Goal: Task Accomplishment & Management: Complete application form

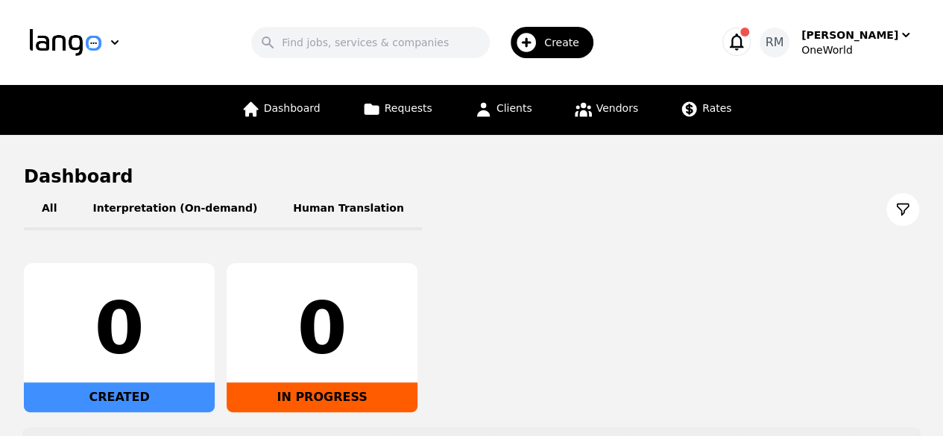
click at [584, 48] on span "Create" at bounding box center [566, 42] width 45 height 15
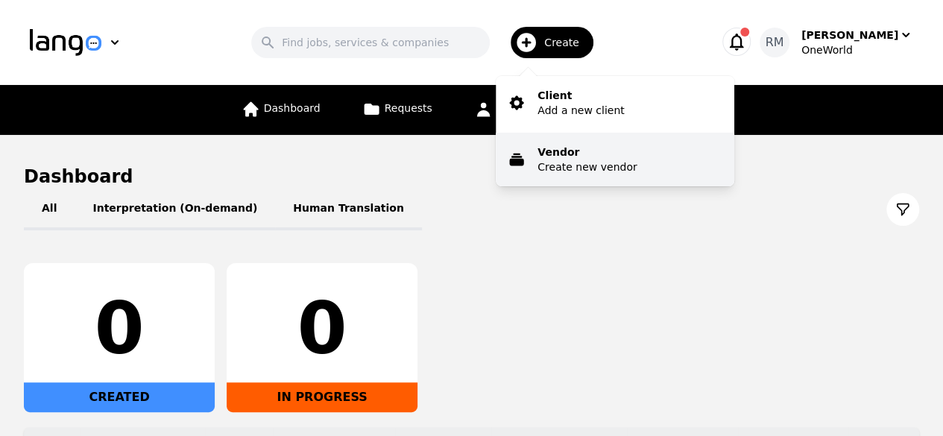
click at [599, 166] on p "Create new vendor" at bounding box center [586, 166] width 99 height 15
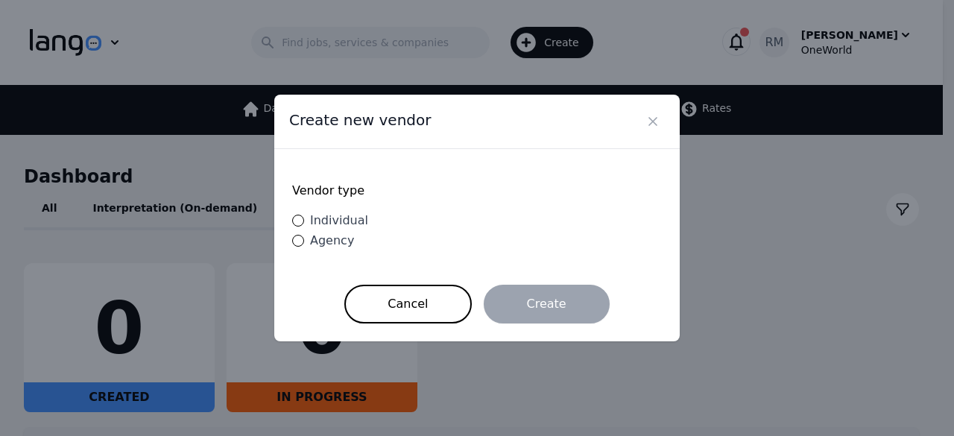
click at [314, 223] on span "Individual" at bounding box center [339, 220] width 58 height 14
click at [304, 223] on input "Individual" at bounding box center [298, 221] width 12 height 12
radio input "true"
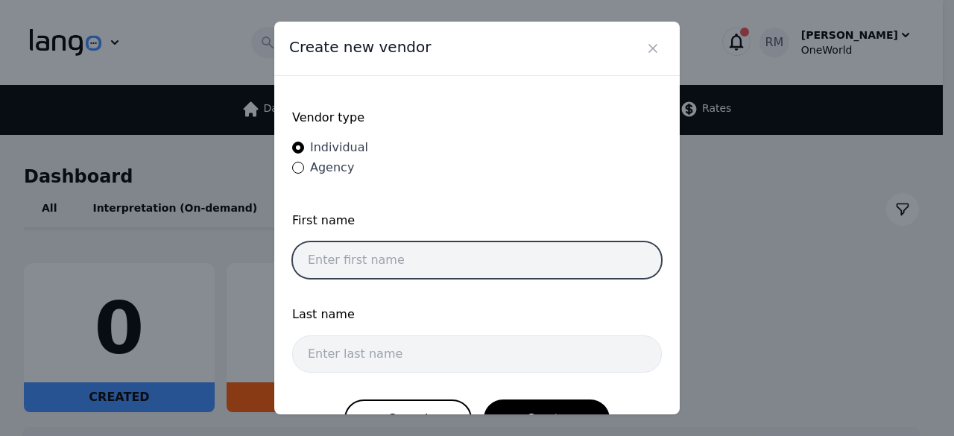
click at [437, 262] on input "text" at bounding box center [477, 259] width 370 height 37
paste input "[PERSON_NAME]"
click at [352, 251] on input "[PERSON_NAME]" at bounding box center [477, 259] width 370 height 37
type input "[PERSON_NAME]"
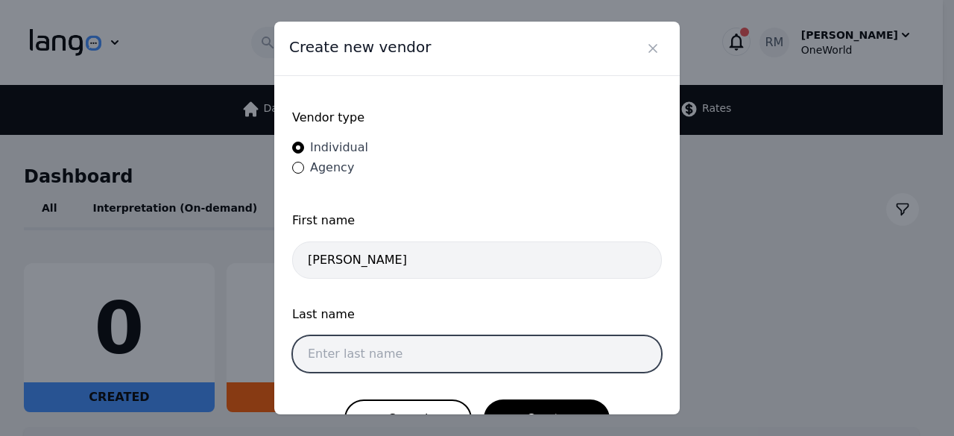
click at [367, 339] on input "text" at bounding box center [477, 353] width 370 height 37
paste input "[DEMOGRAPHIC_DATA]"
type input "[DEMOGRAPHIC_DATA]"
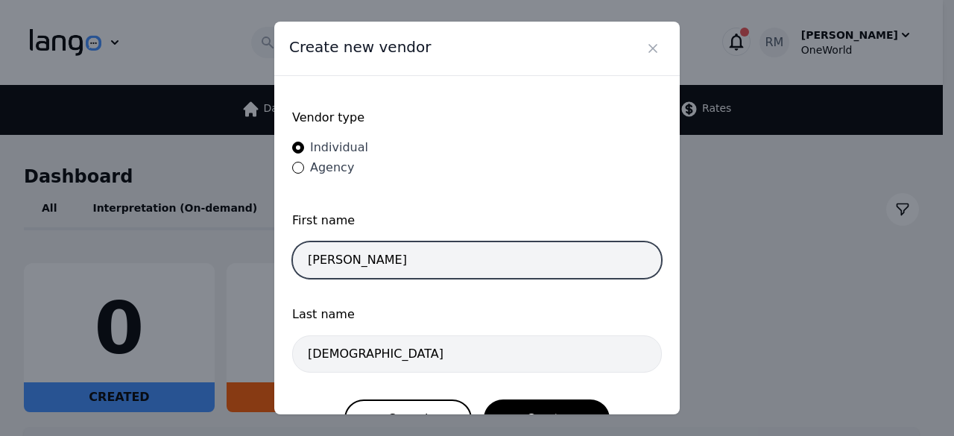
click at [360, 260] on input "[PERSON_NAME]" at bounding box center [477, 259] width 370 height 37
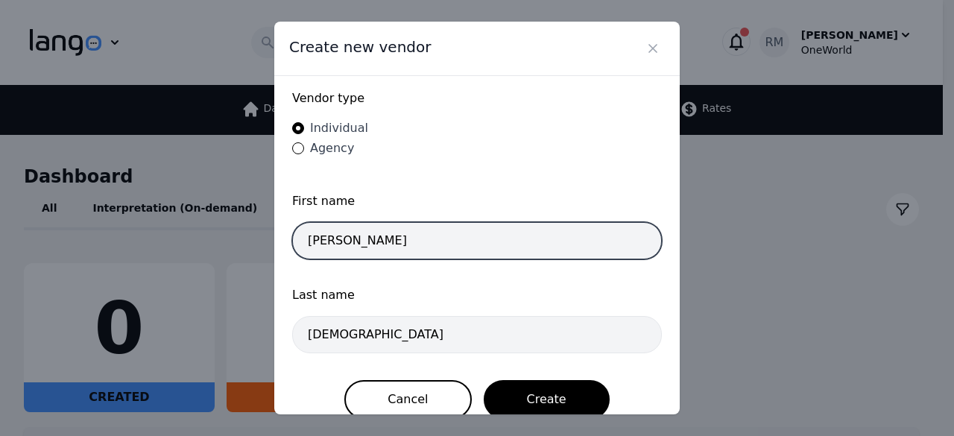
scroll to position [38, 0]
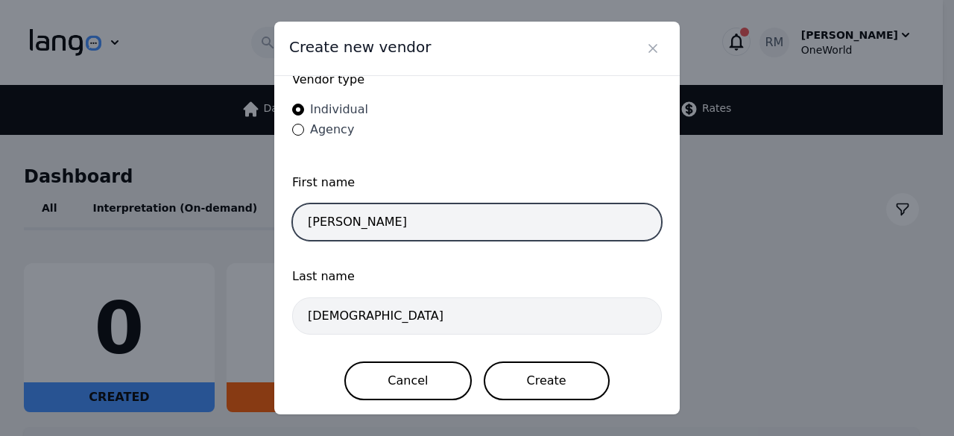
type input "[PERSON_NAME]"
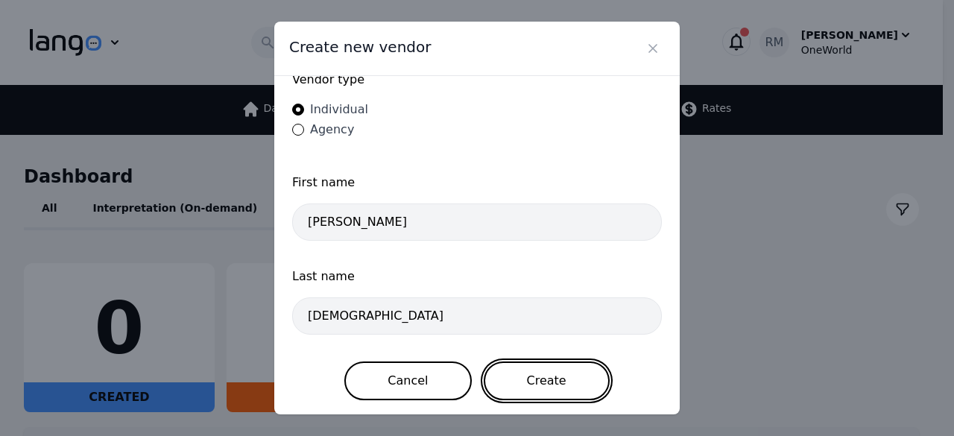
click at [554, 384] on button "Create" at bounding box center [547, 380] width 126 height 39
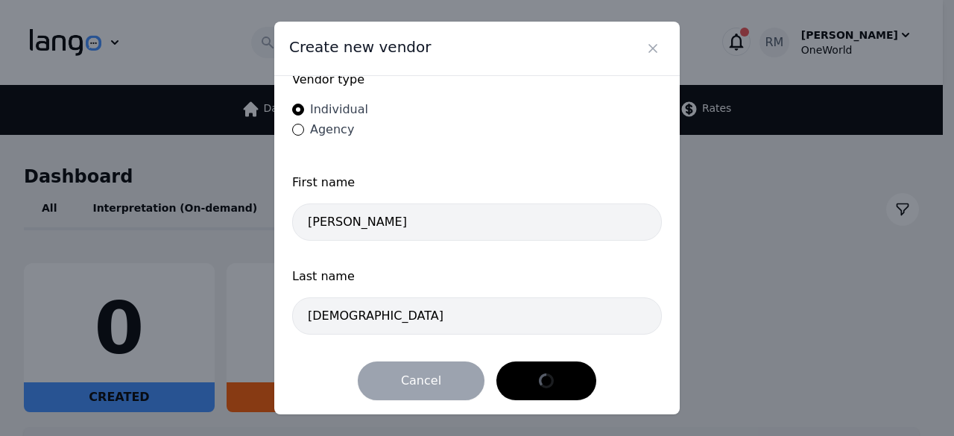
scroll to position [0, 0]
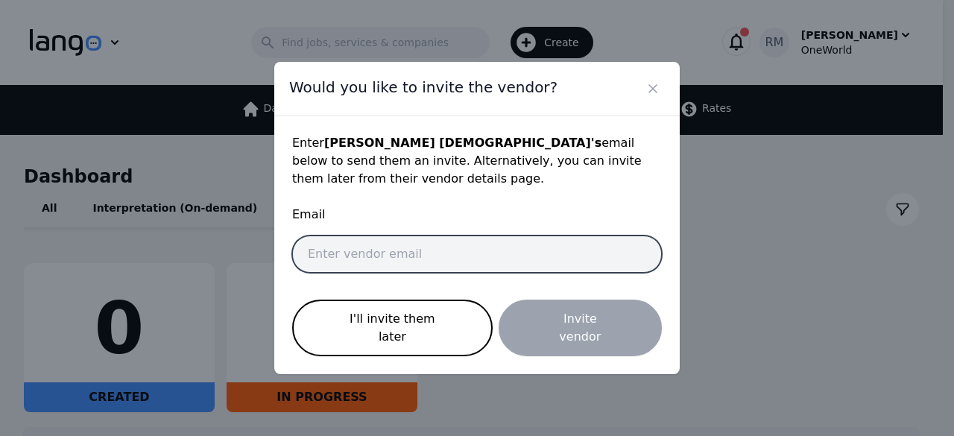
click at [523, 263] on input "email" at bounding box center [477, 253] width 370 height 37
paste input "[EMAIL_ADDRESS][DOMAIN_NAME]"
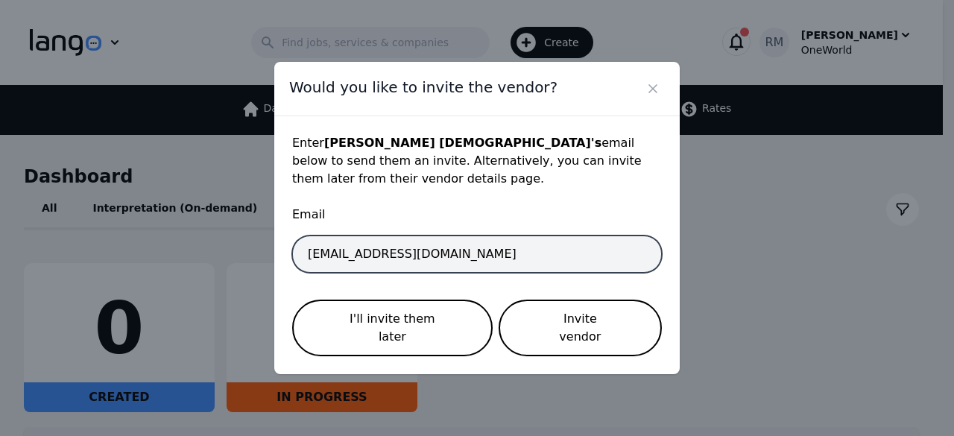
type input "[EMAIL_ADDRESS][DOMAIN_NAME]"
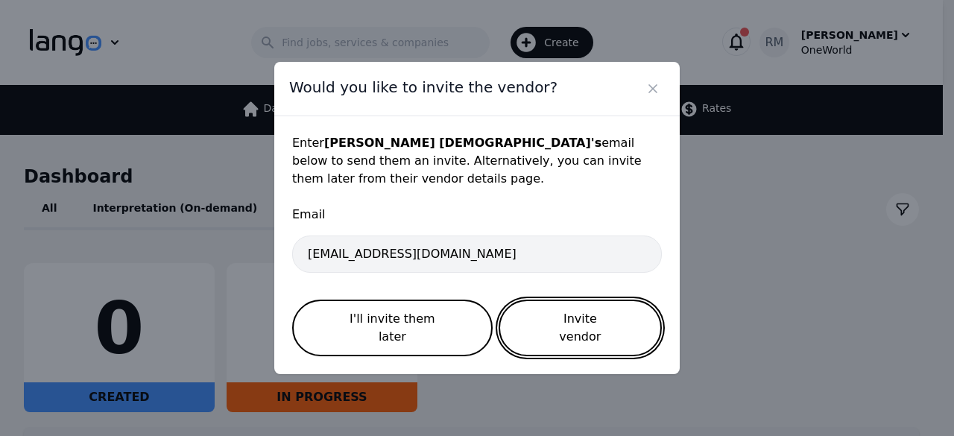
click at [574, 320] on button "Invite vendor" at bounding box center [579, 328] width 163 height 57
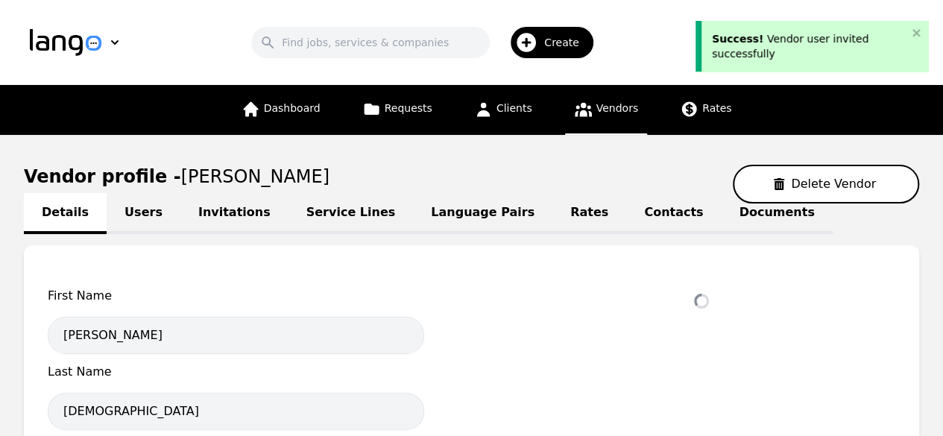
select select "active"
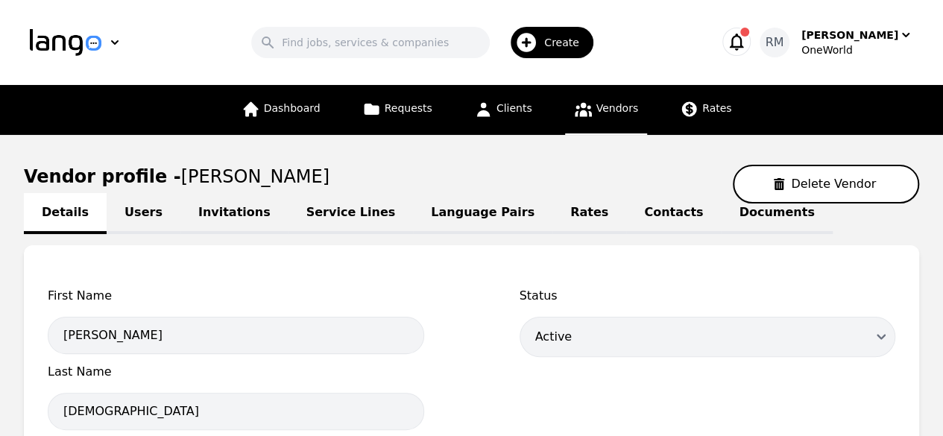
click at [436, 209] on link "Language Pairs" at bounding box center [482, 213] width 139 height 41
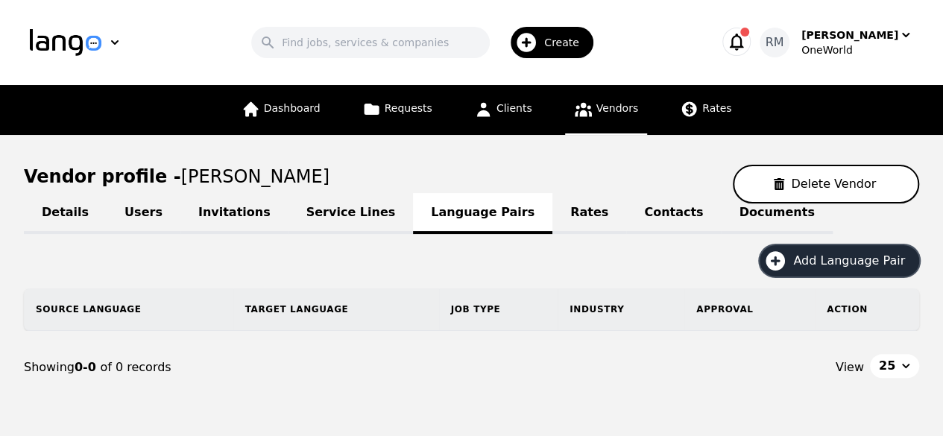
click at [858, 256] on span "Add Language Pair" at bounding box center [854, 261] width 122 height 18
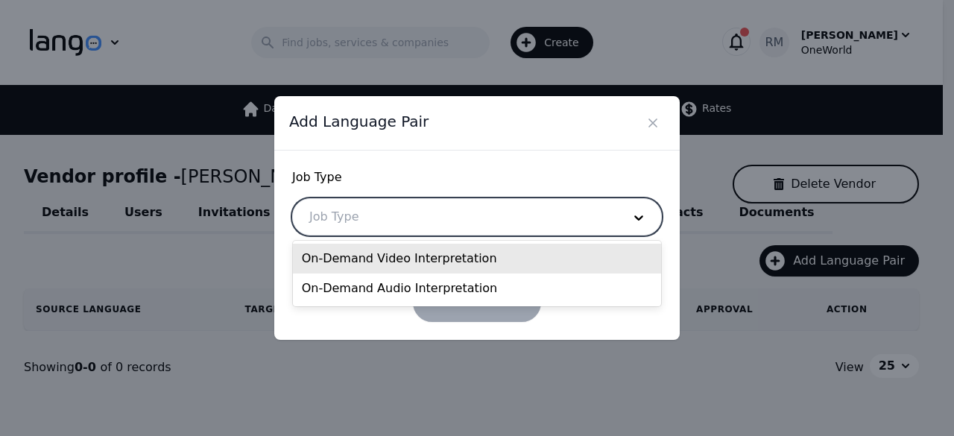
click at [513, 220] on div at bounding box center [454, 217] width 323 height 36
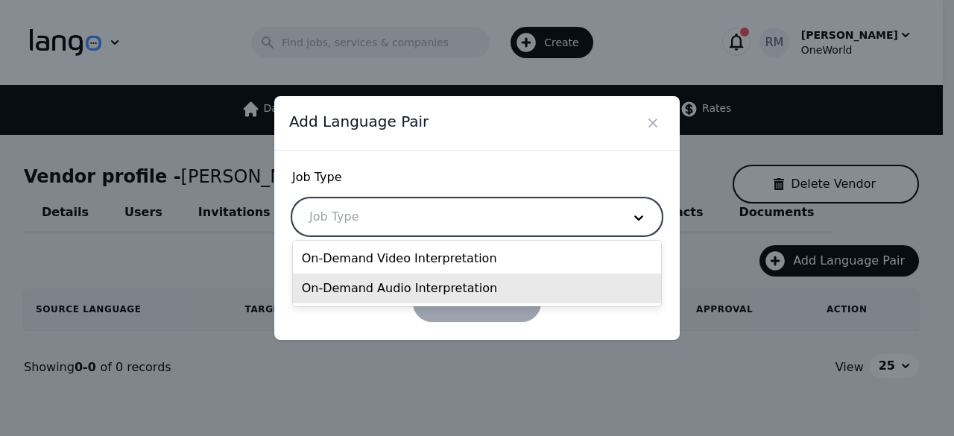
click at [400, 279] on div "On-Demand Audio Interpretation" at bounding box center [477, 288] width 369 height 30
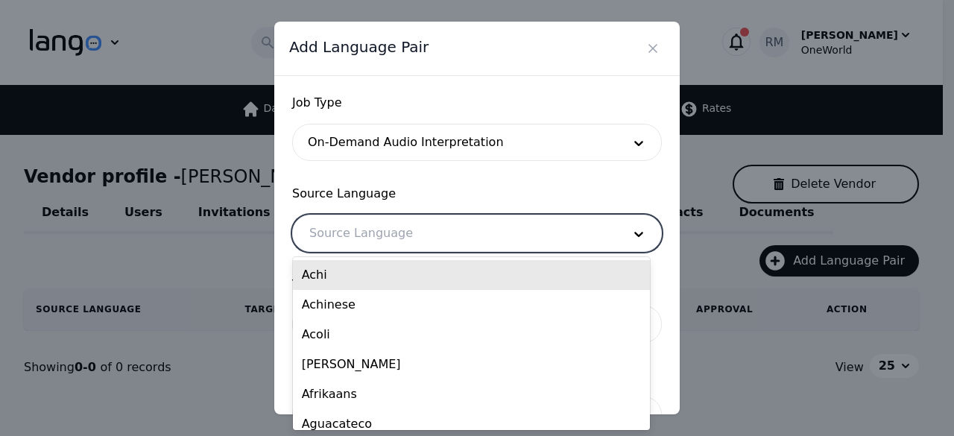
click at [411, 226] on div at bounding box center [454, 233] width 323 height 36
type input "tig"
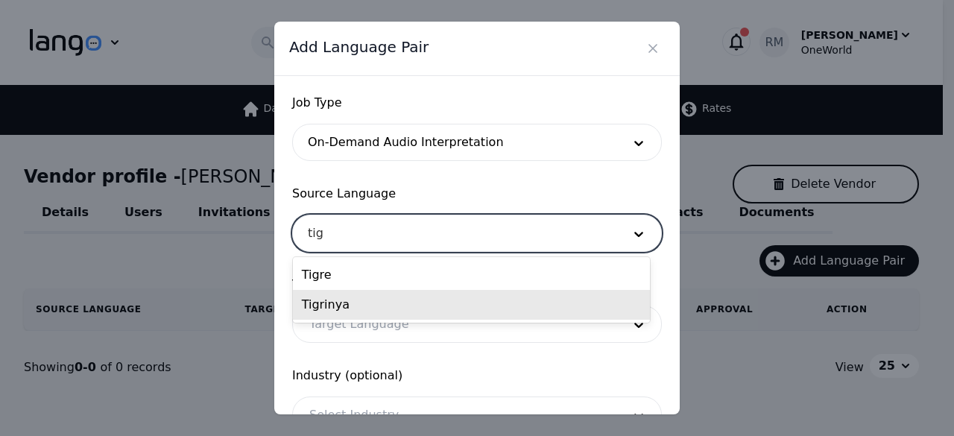
click at [392, 311] on div "Tigrinya" at bounding box center [471, 305] width 357 height 30
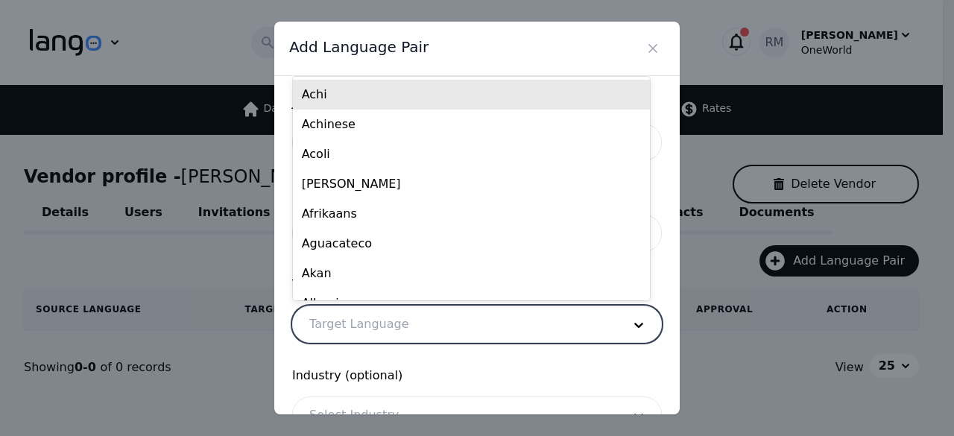
click at [439, 324] on div at bounding box center [454, 324] width 323 height 36
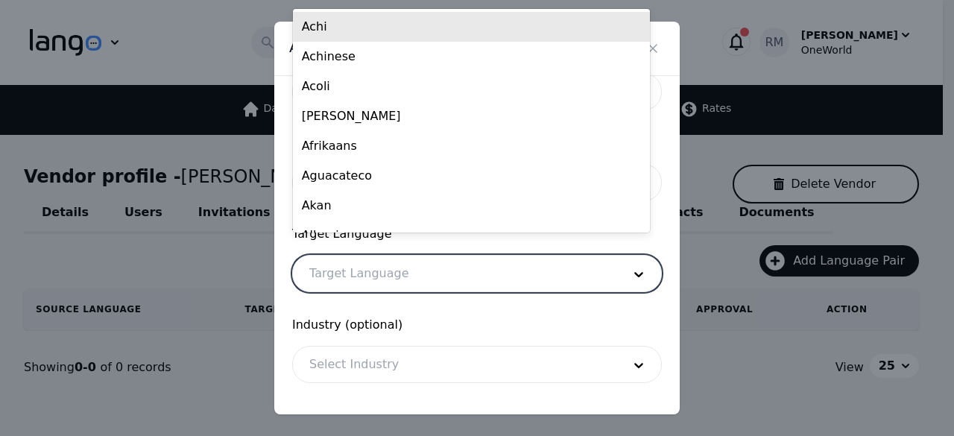
scroll to position [75, 0]
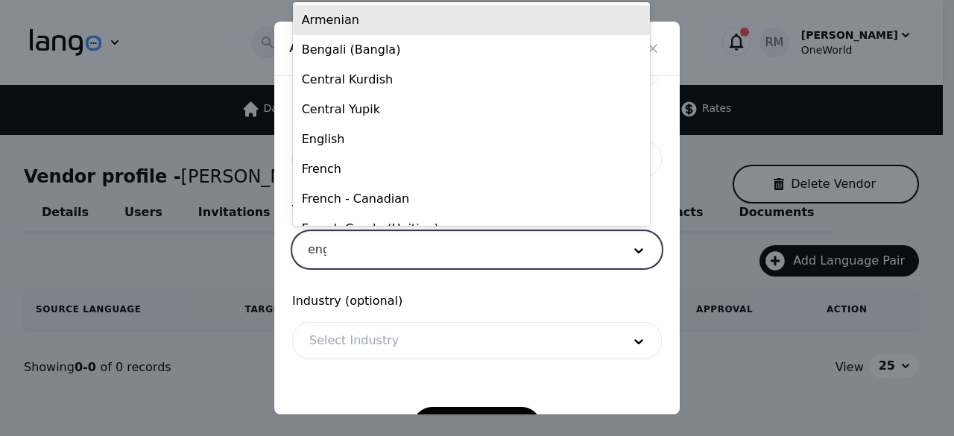
type input "engl"
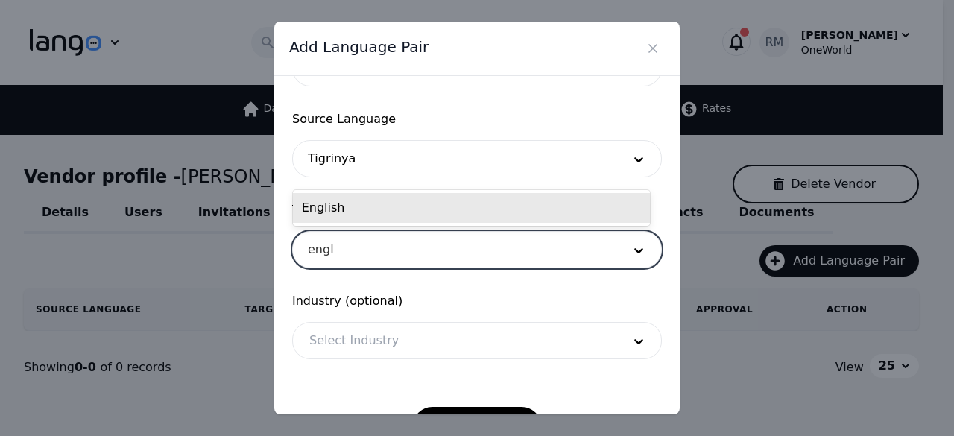
click at [560, 197] on div "English" at bounding box center [471, 208] width 357 height 30
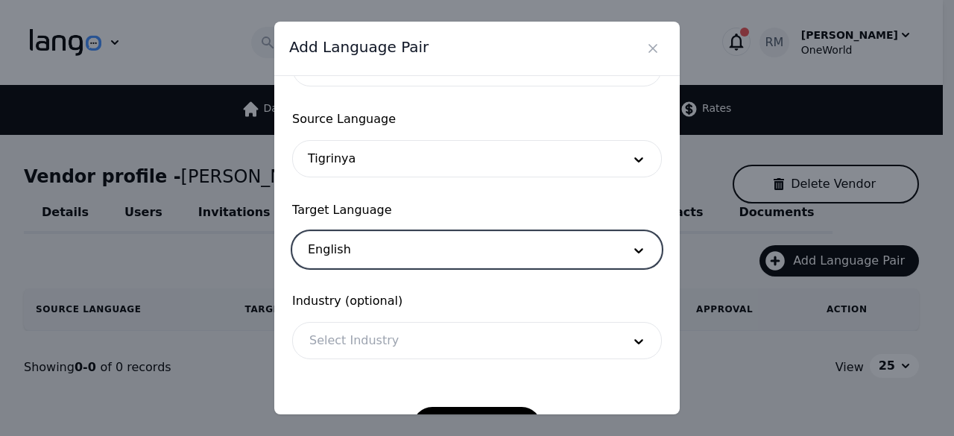
click at [361, 343] on div at bounding box center [454, 341] width 323 height 36
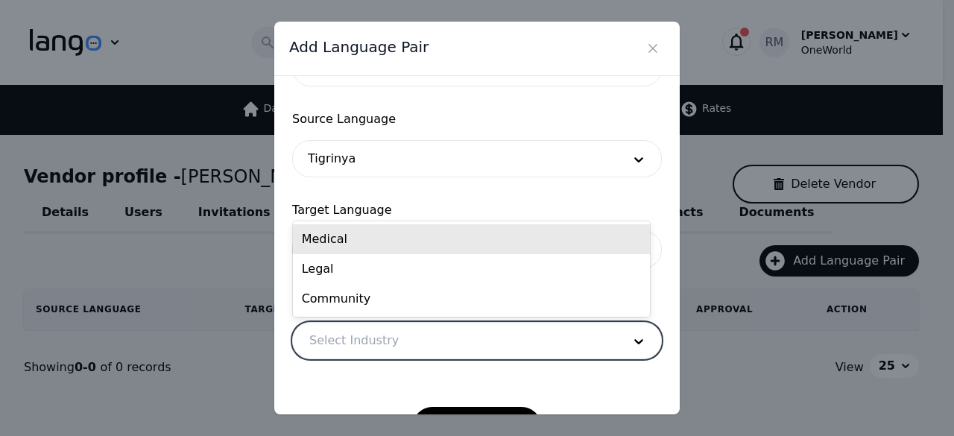
click at [422, 244] on div "Medical" at bounding box center [471, 239] width 357 height 30
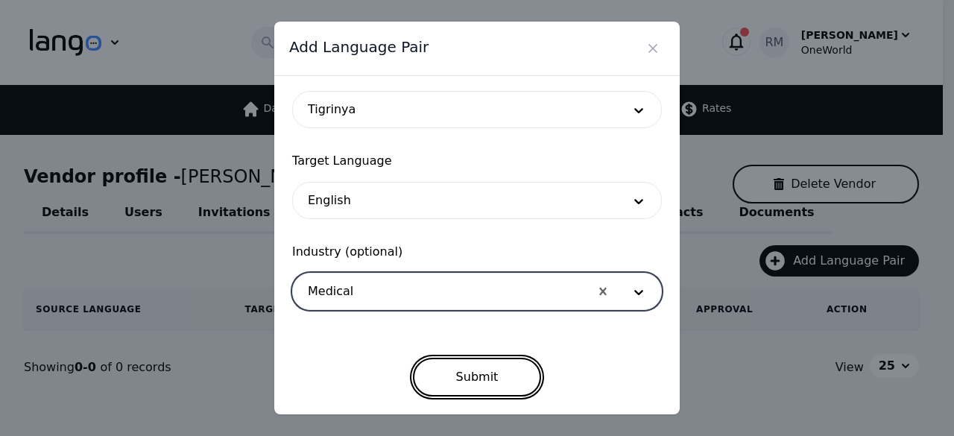
click at [492, 384] on button "Submit" at bounding box center [477, 377] width 129 height 39
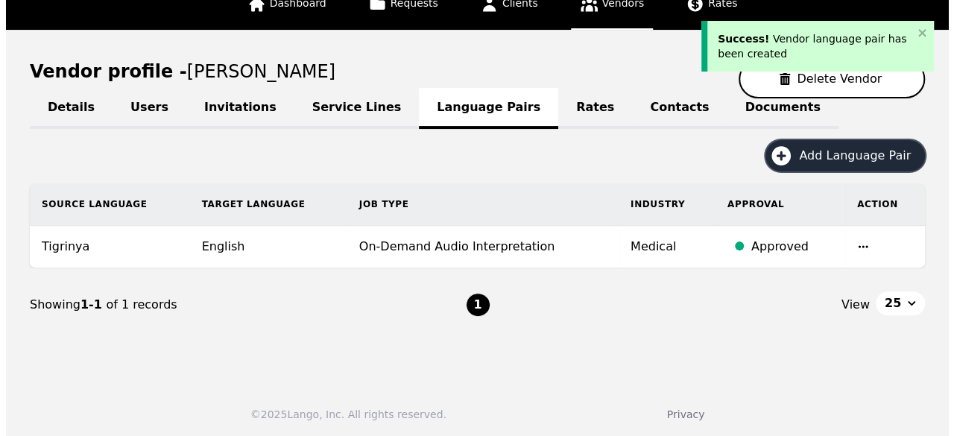
scroll to position [106, 0]
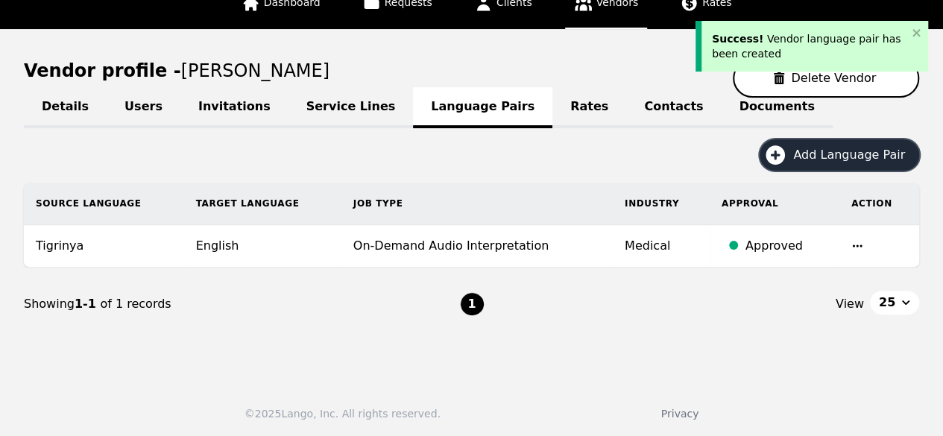
click at [851, 151] on span "Add Language Pair" at bounding box center [854, 155] width 122 height 18
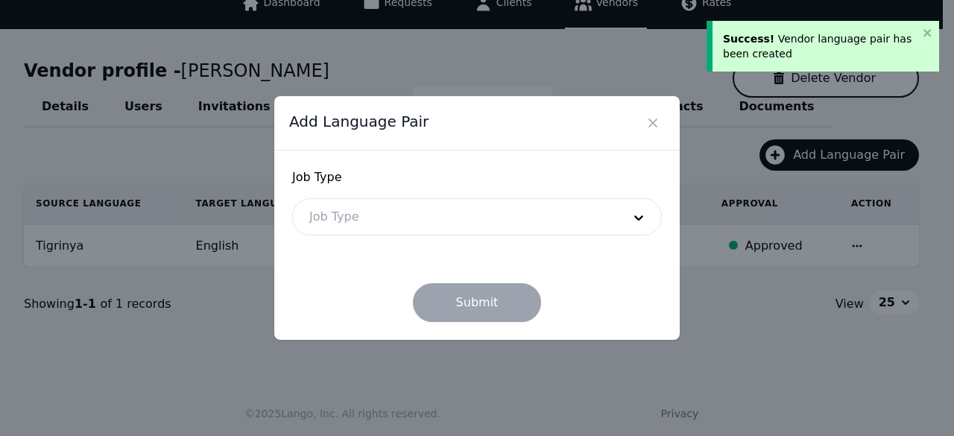
click at [369, 204] on div at bounding box center [454, 217] width 323 height 36
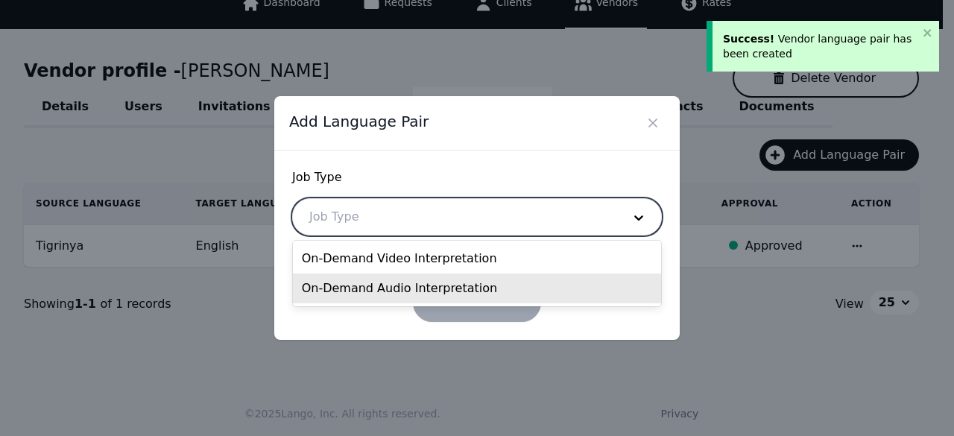
click at [411, 285] on div "On-Demand Audio Interpretation" at bounding box center [477, 288] width 369 height 30
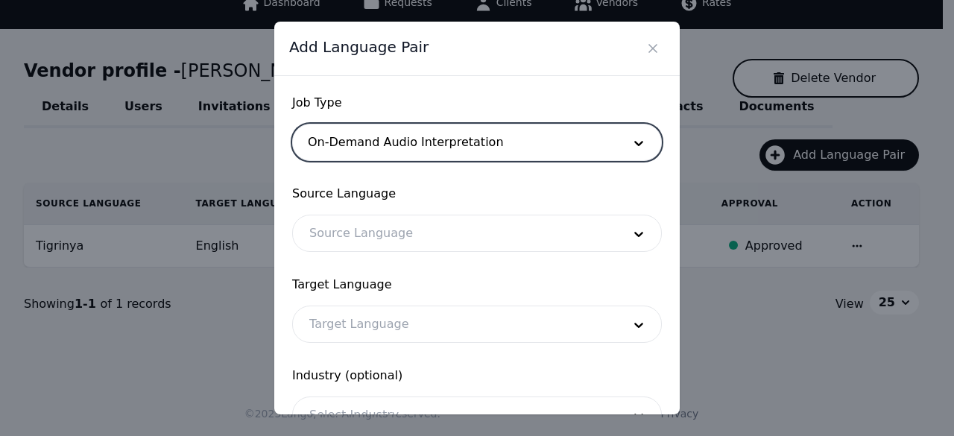
click at [429, 234] on div at bounding box center [454, 233] width 323 height 36
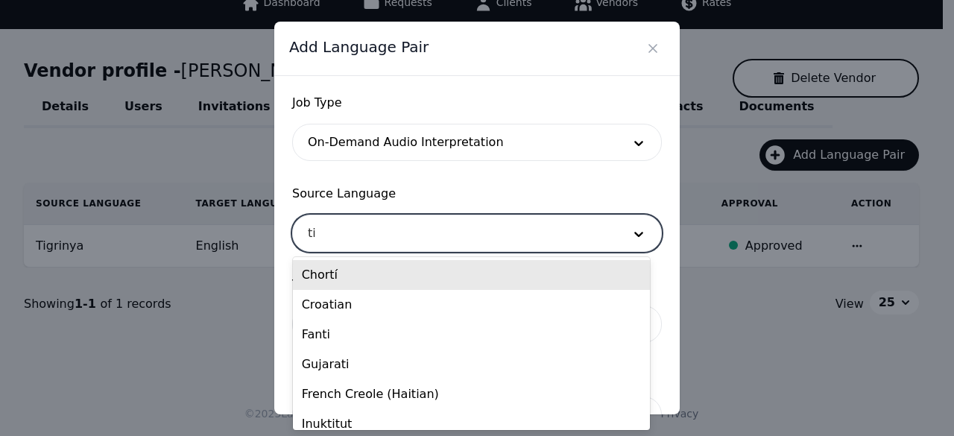
type input "tig"
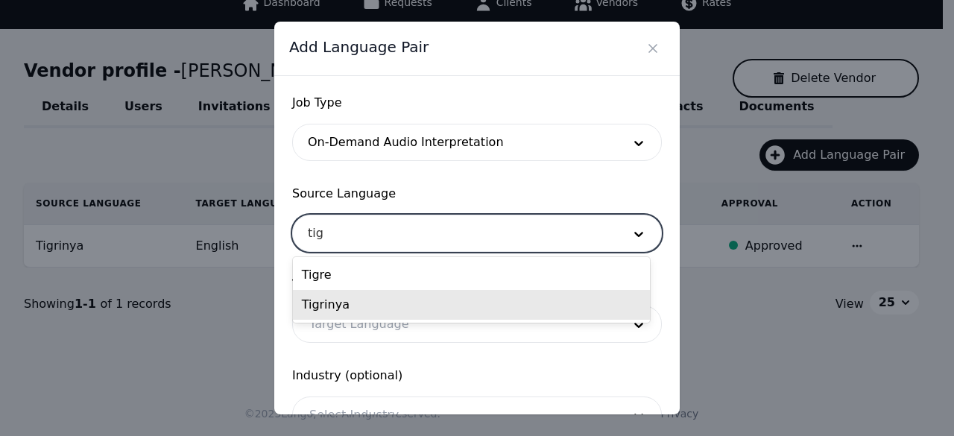
click at [405, 311] on div "Tigrinya" at bounding box center [471, 305] width 357 height 30
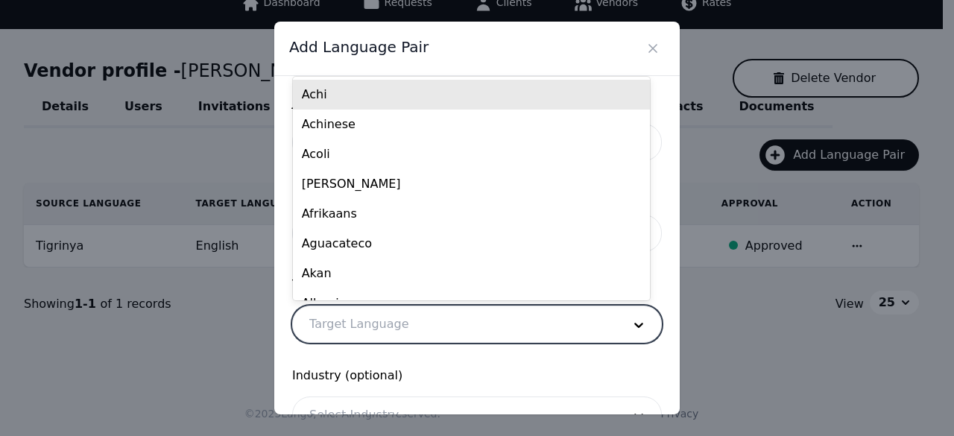
click at [407, 315] on div at bounding box center [454, 324] width 323 height 36
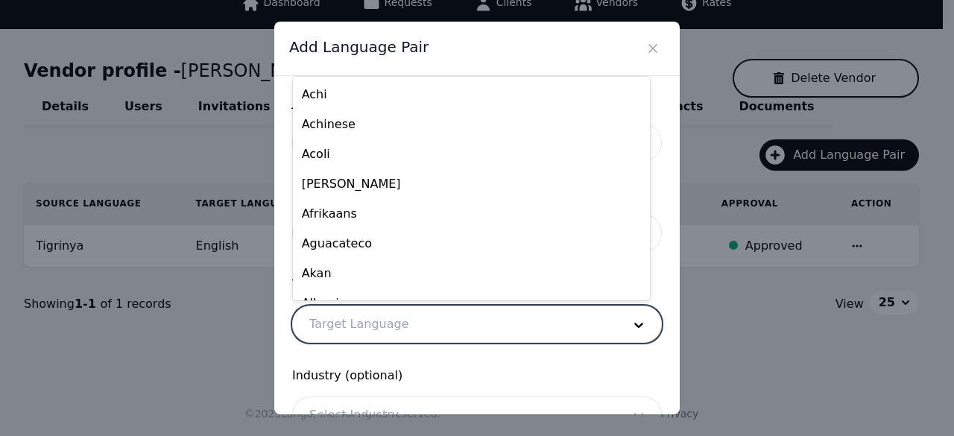
scroll to position [0, 0]
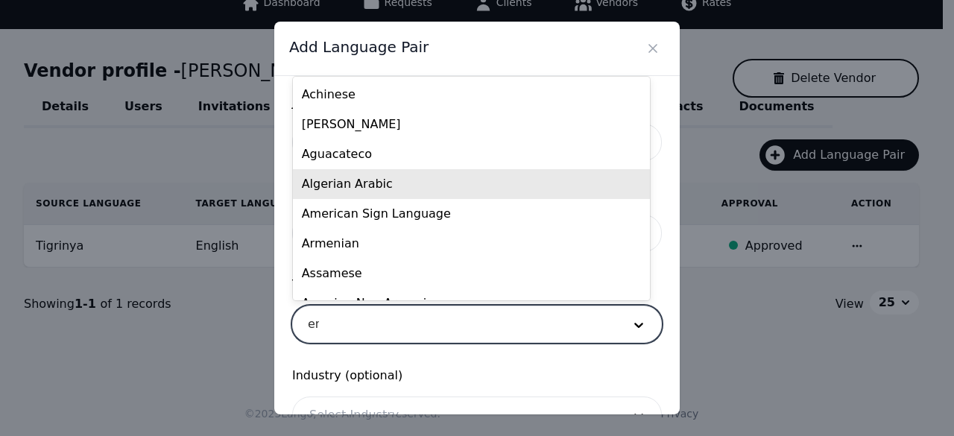
type input "eng"
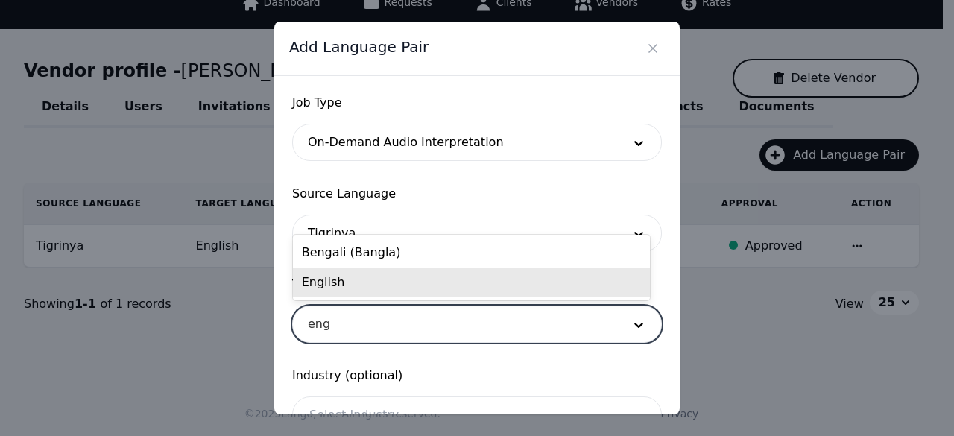
click at [367, 275] on div "English" at bounding box center [471, 282] width 357 height 30
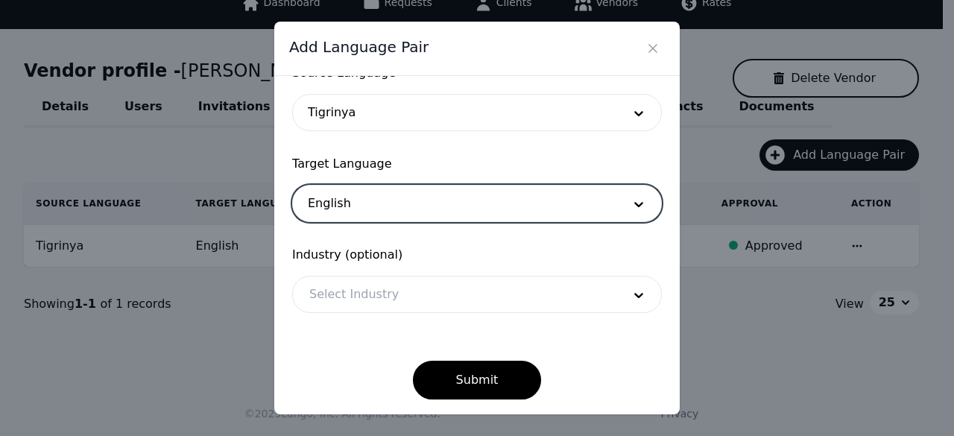
scroll to position [124, 0]
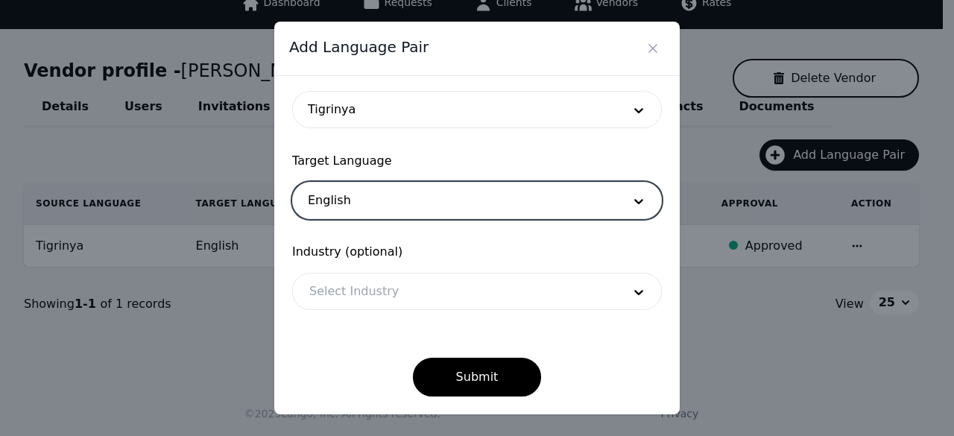
click at [323, 284] on div at bounding box center [454, 291] width 323 height 36
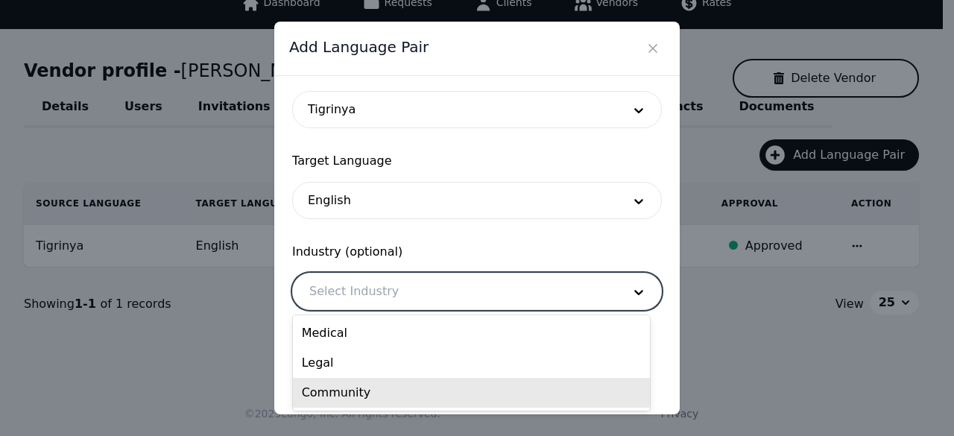
click at [381, 396] on div "Community" at bounding box center [471, 393] width 357 height 30
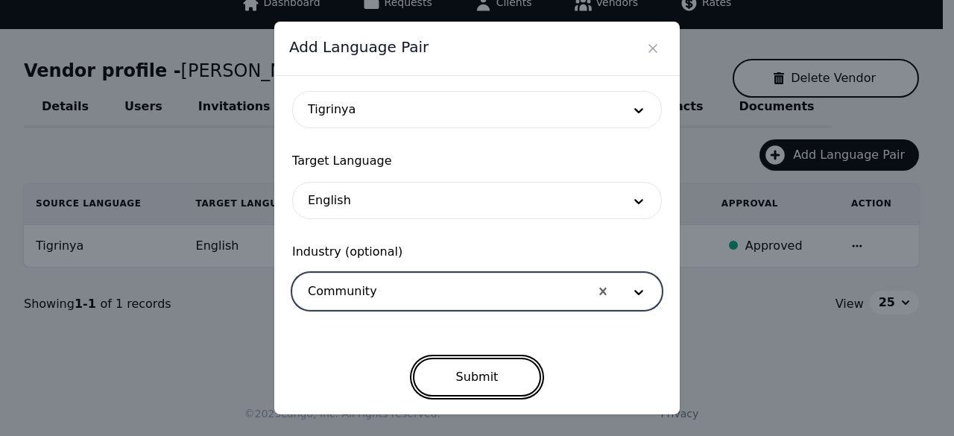
click at [452, 371] on button "Submit" at bounding box center [477, 377] width 129 height 39
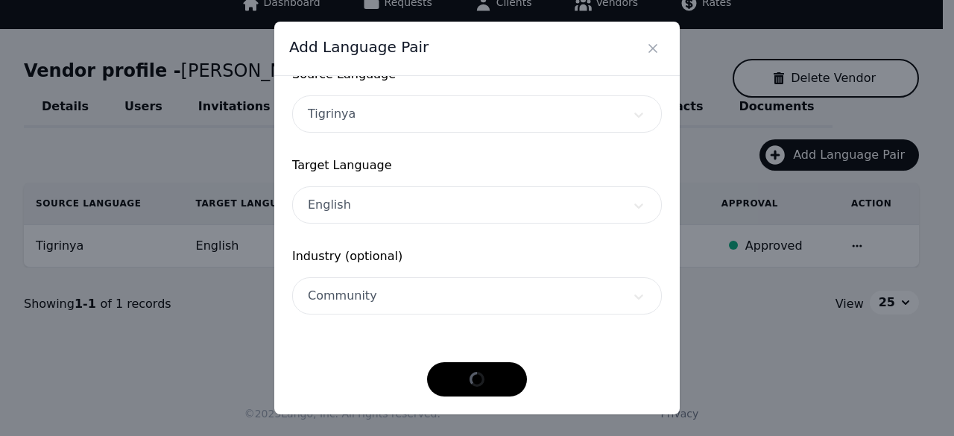
scroll to position [118, 0]
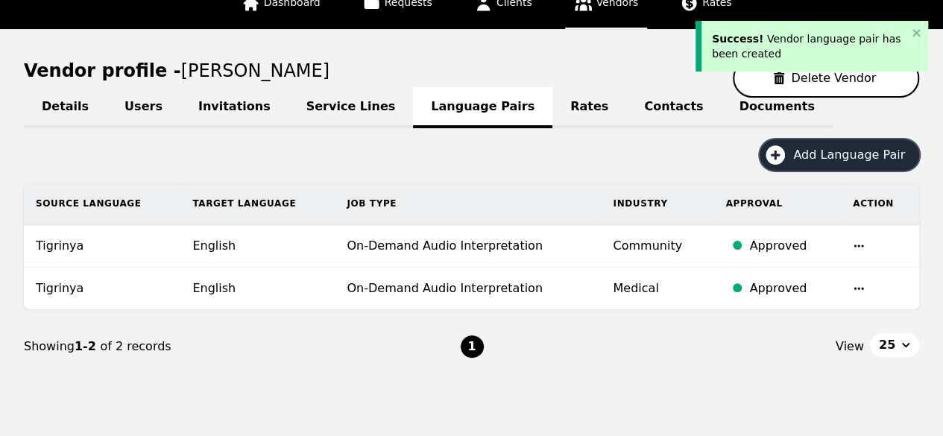
click at [850, 162] on span "Add Language Pair" at bounding box center [854, 155] width 122 height 18
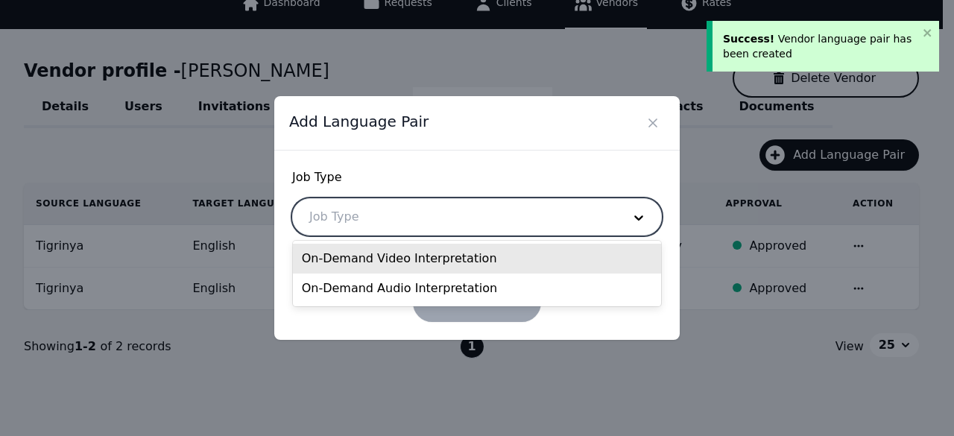
click at [452, 222] on div at bounding box center [454, 217] width 323 height 36
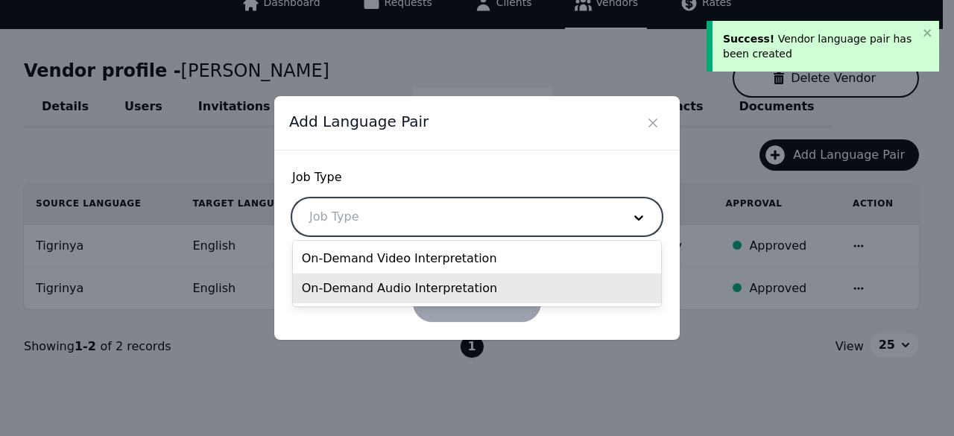
click at [430, 275] on div "On-Demand Audio Interpretation" at bounding box center [477, 288] width 369 height 30
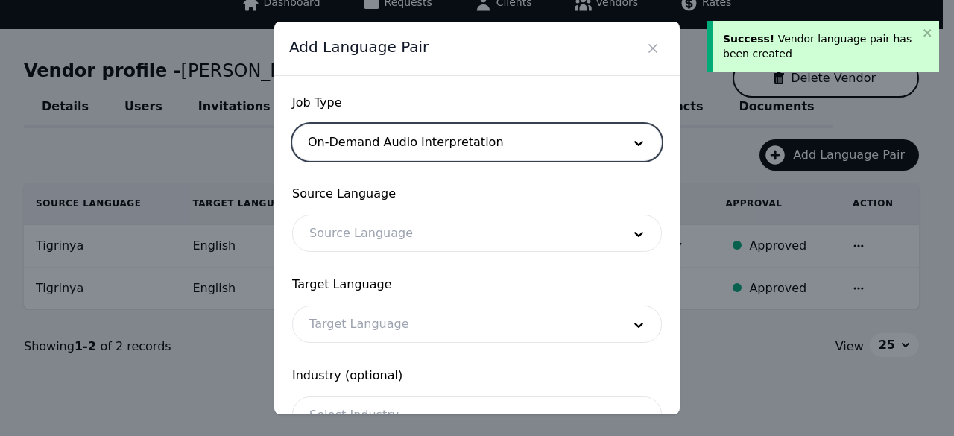
click at [468, 229] on div at bounding box center [454, 233] width 323 height 36
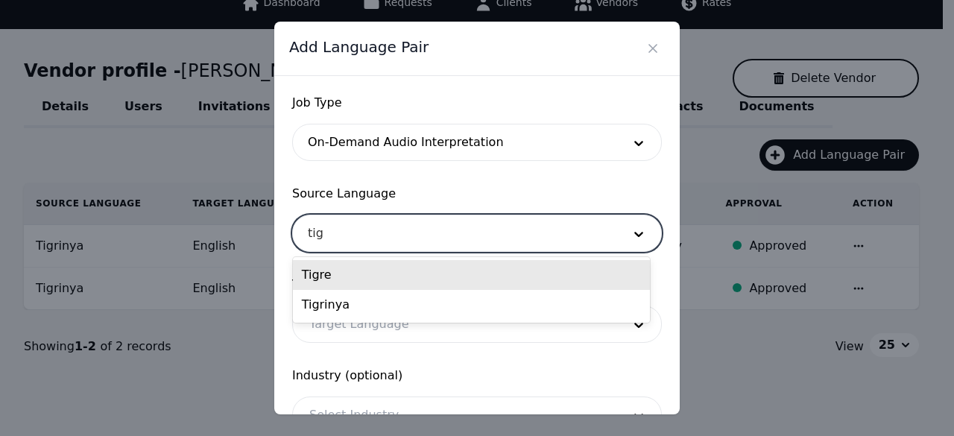
type input "tigr"
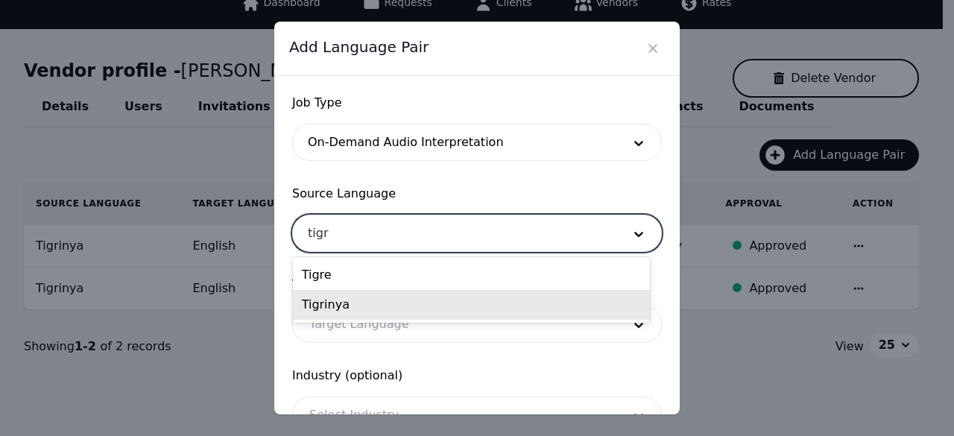
click at [374, 311] on div "Tigrinya" at bounding box center [471, 305] width 357 height 30
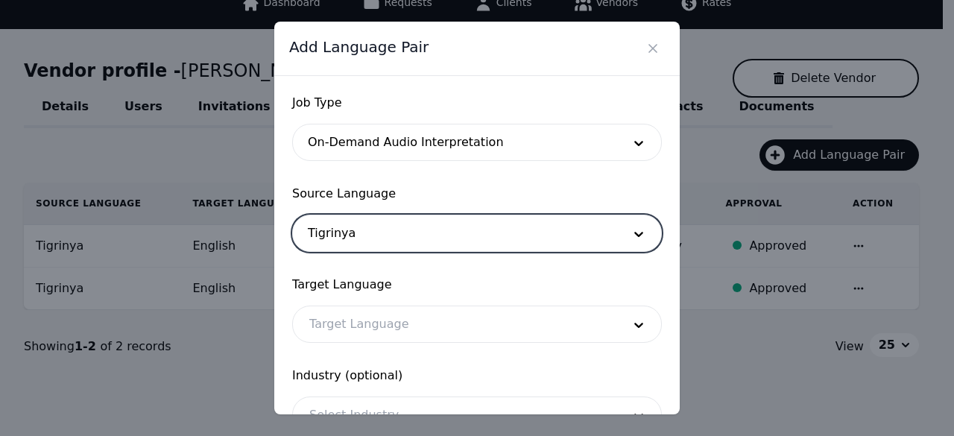
click at [376, 332] on div at bounding box center [454, 324] width 323 height 36
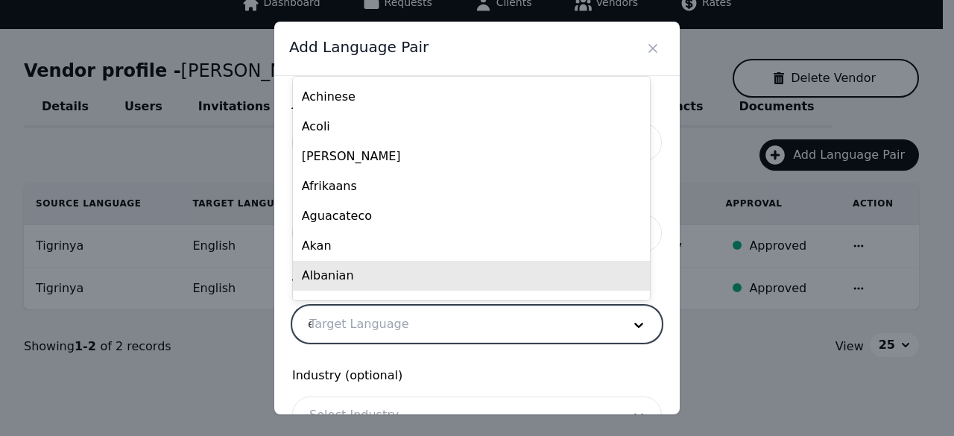
scroll to position [0, 0]
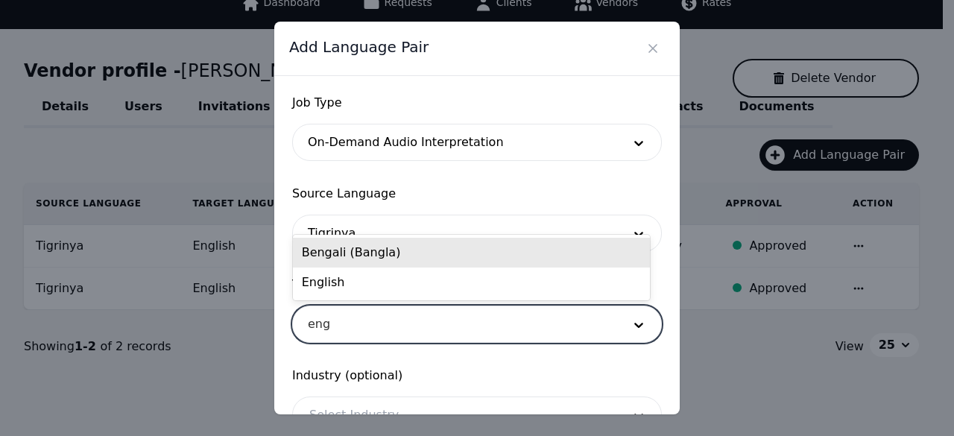
type input "engl"
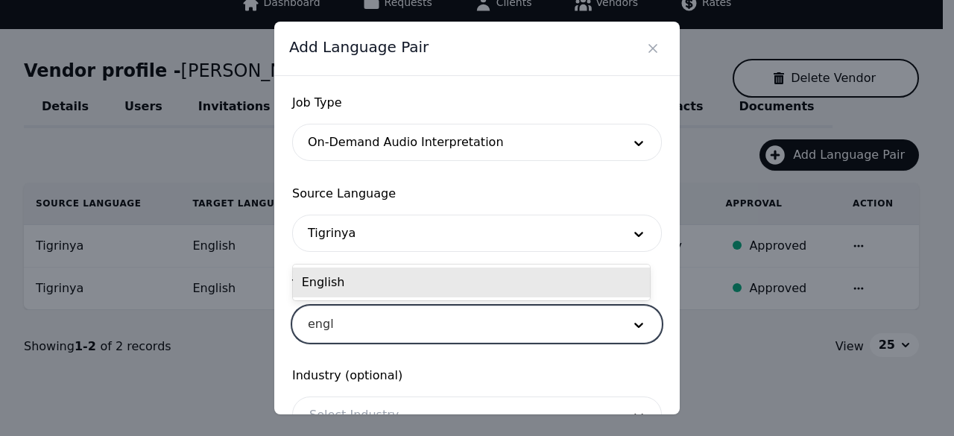
click at [437, 285] on div "English" at bounding box center [471, 282] width 357 height 30
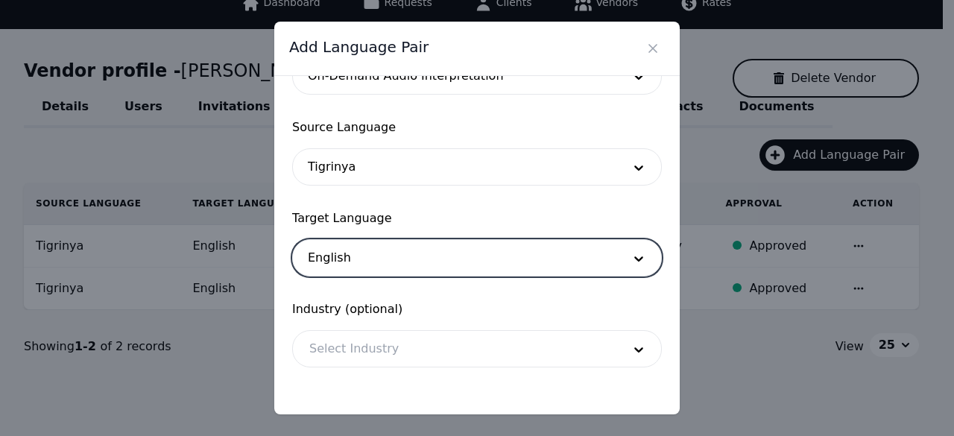
scroll to position [124, 0]
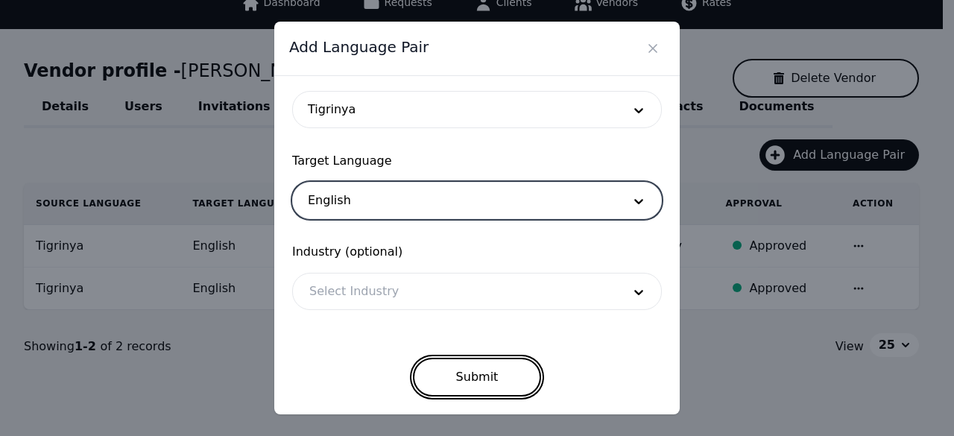
click at [501, 378] on button "Submit" at bounding box center [477, 377] width 129 height 39
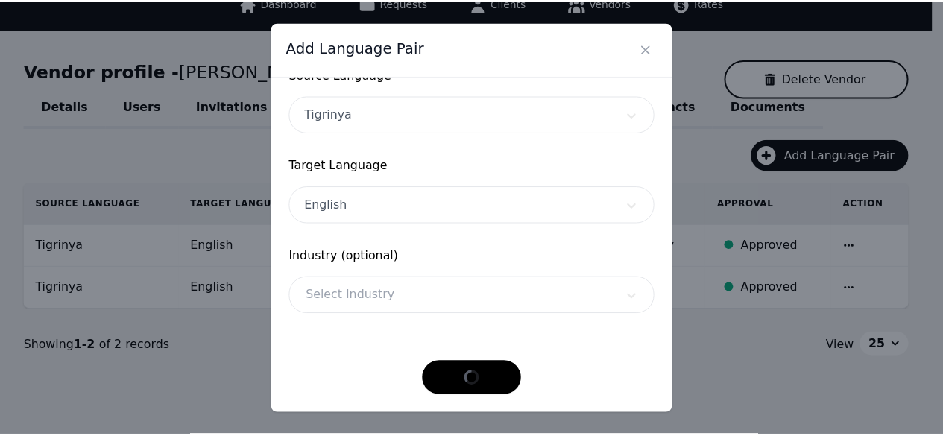
scroll to position [118, 0]
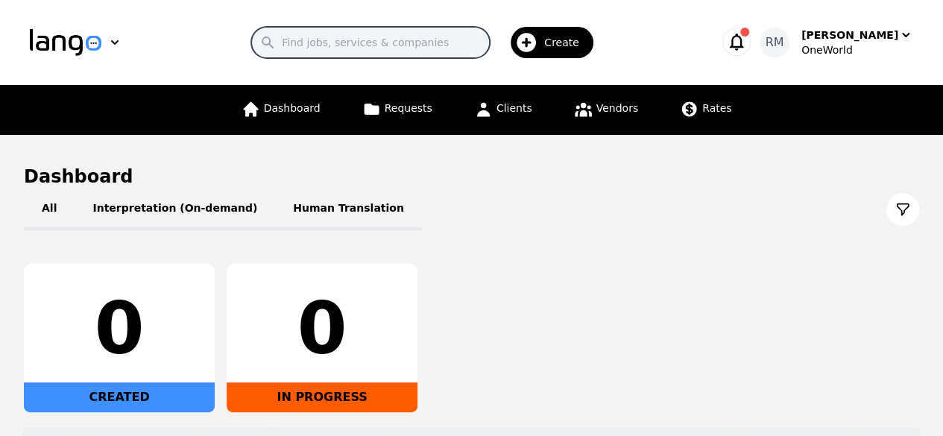
click at [332, 55] on input "Search" at bounding box center [370, 42] width 238 height 31
paste input "Yowhannes"
type input "Yowhannes"
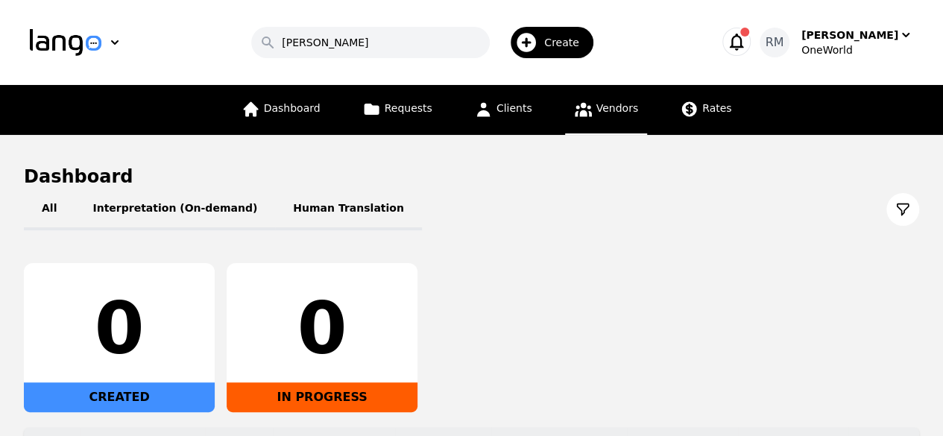
click at [589, 113] on link "Vendors" at bounding box center [606, 110] width 82 height 50
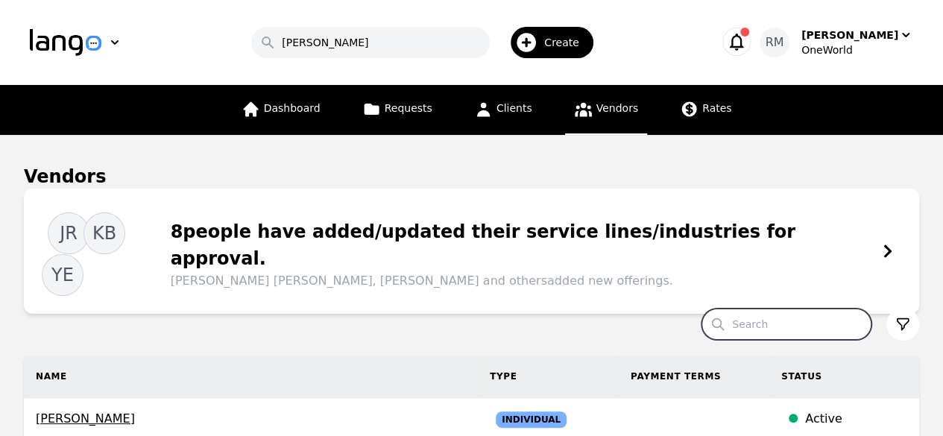
click at [770, 308] on input "Search" at bounding box center [786, 323] width 170 height 31
paste input "Yowhannes"
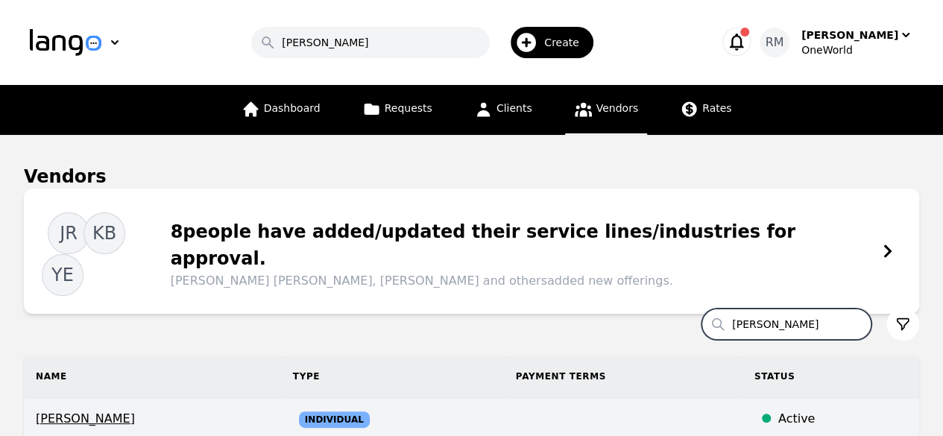
type input "Yowhannes"
click at [177, 410] on span "Yowhannes Yitbarek Zemariam" at bounding box center [152, 419] width 233 height 18
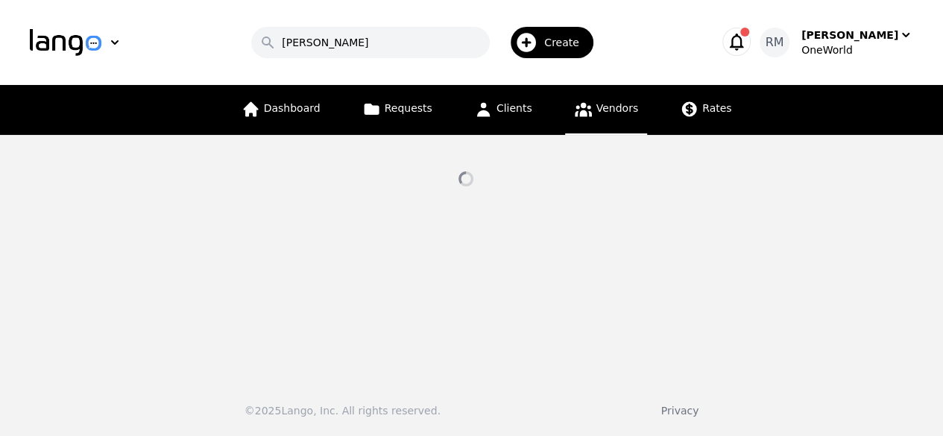
select select "active"
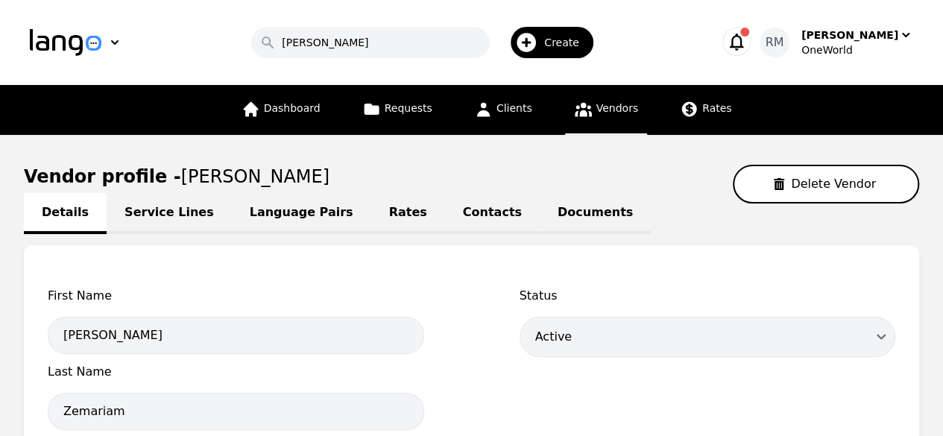
click at [276, 218] on link "Language Pairs" at bounding box center [301, 213] width 139 height 41
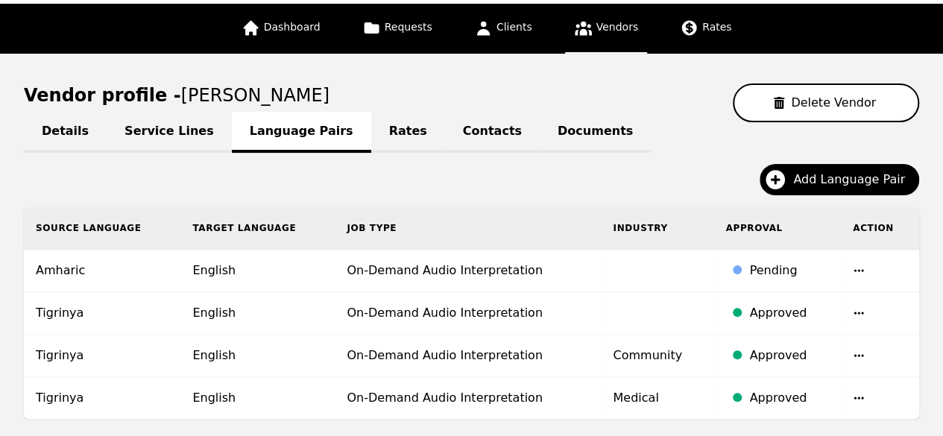
scroll to position [149, 0]
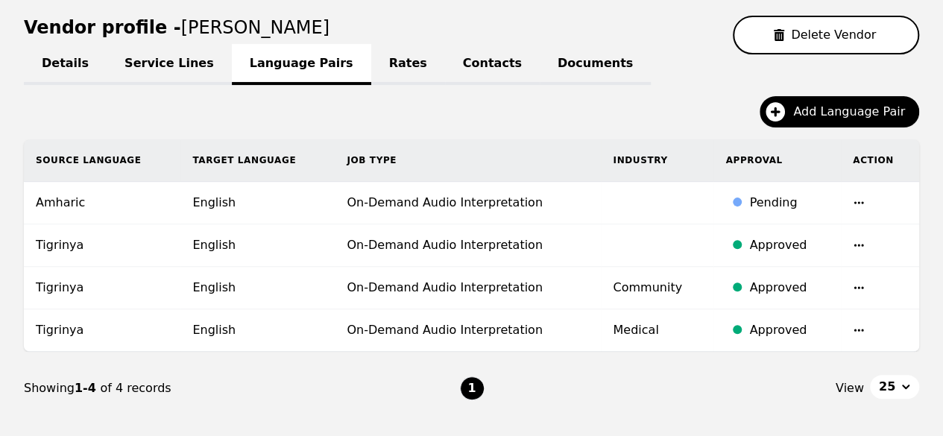
click at [555, 104] on div "Add Language Pair" at bounding box center [471, 117] width 895 height 43
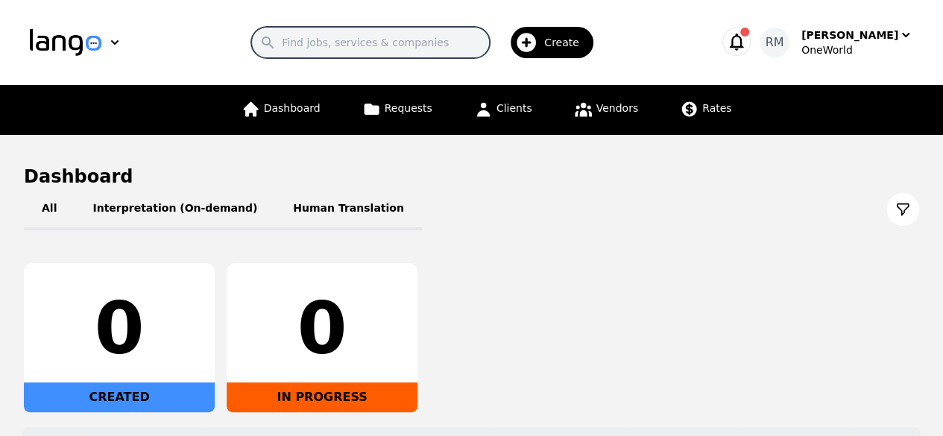
click at [390, 38] on input "Search" at bounding box center [370, 42] width 238 height 31
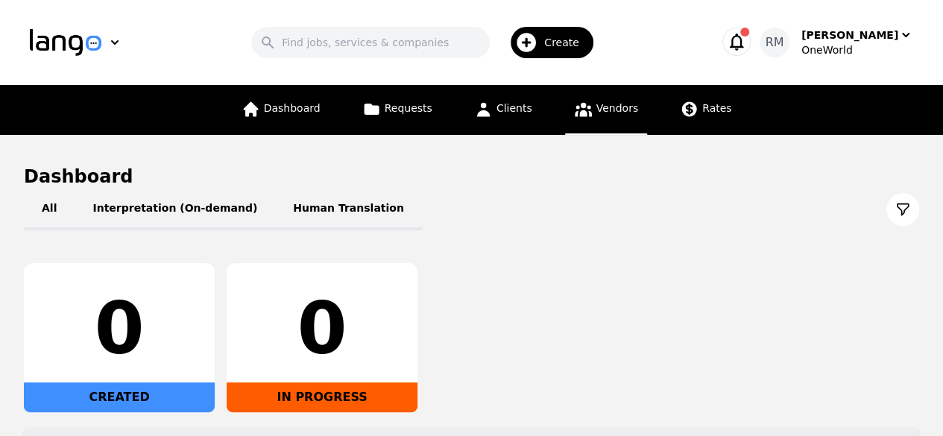
click at [586, 111] on icon at bounding box center [582, 110] width 17 height 14
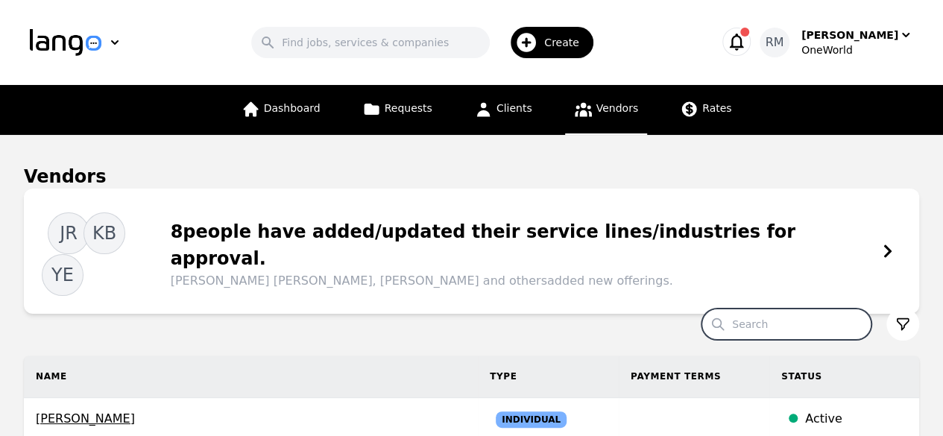
click at [818, 308] on input "Search" at bounding box center [786, 323] width 170 height 31
paste input "Haftom"
type input "Haftom"
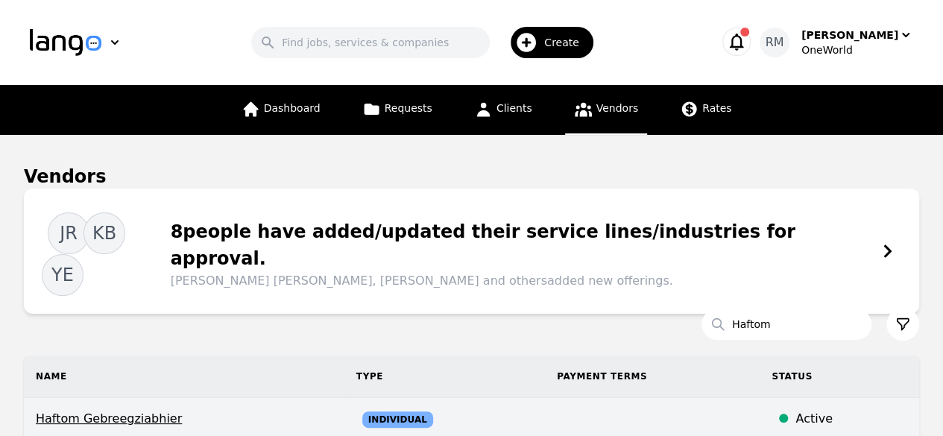
click at [92, 410] on span "Haftom Gebreegziabhier" at bounding box center [184, 419] width 297 height 18
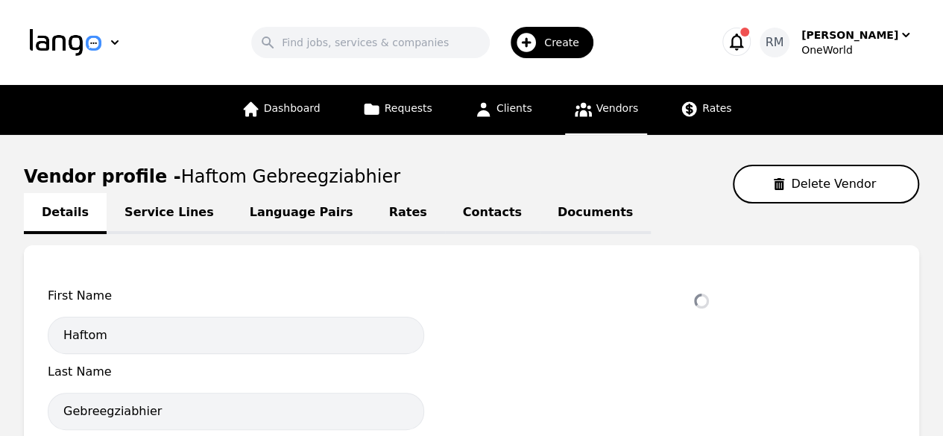
select select "active"
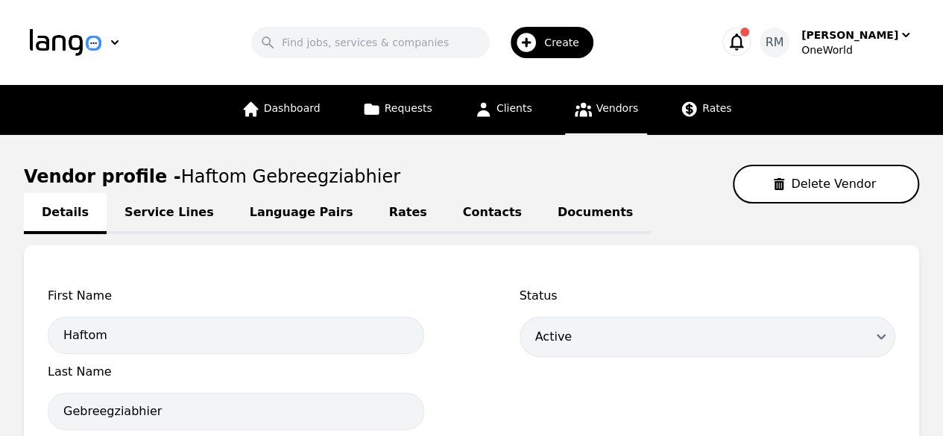
click at [149, 212] on link "Service Lines" at bounding box center [169, 213] width 125 height 41
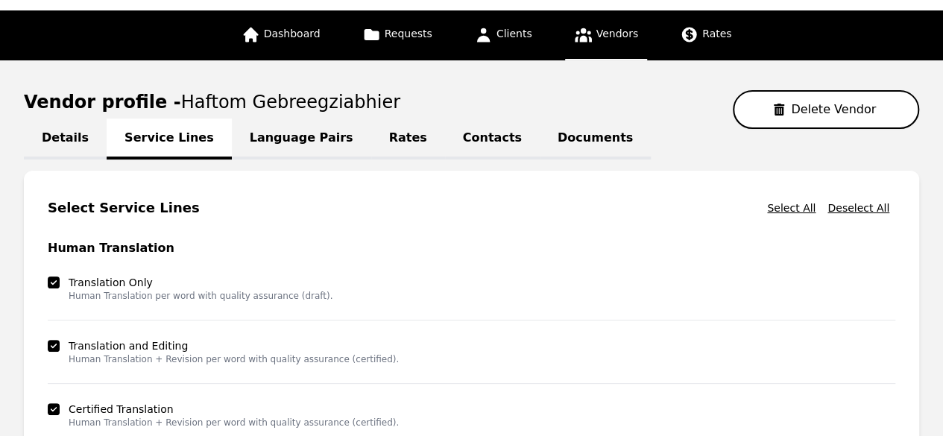
click at [273, 147] on link "Language Pairs" at bounding box center [301, 138] width 139 height 41
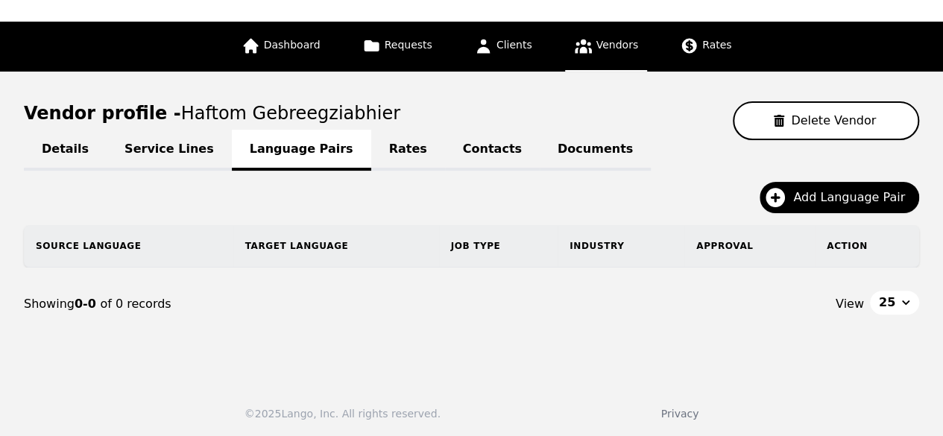
scroll to position [75, 0]
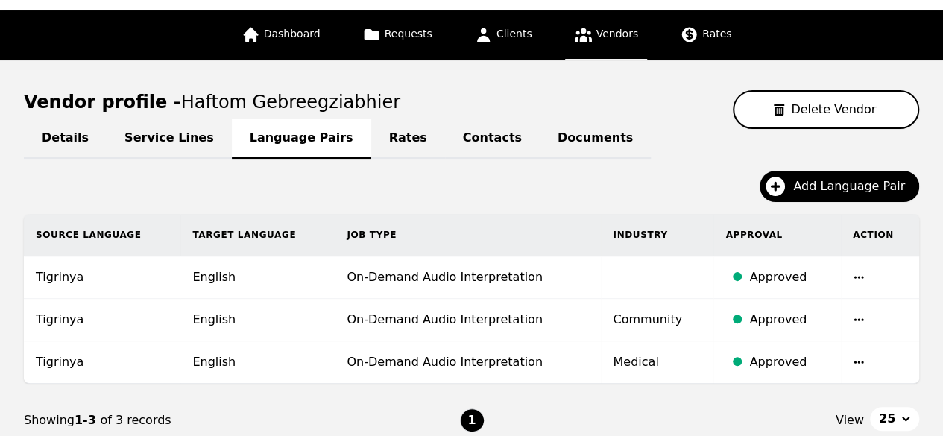
click at [445, 136] on link "Contacts" at bounding box center [492, 138] width 95 height 41
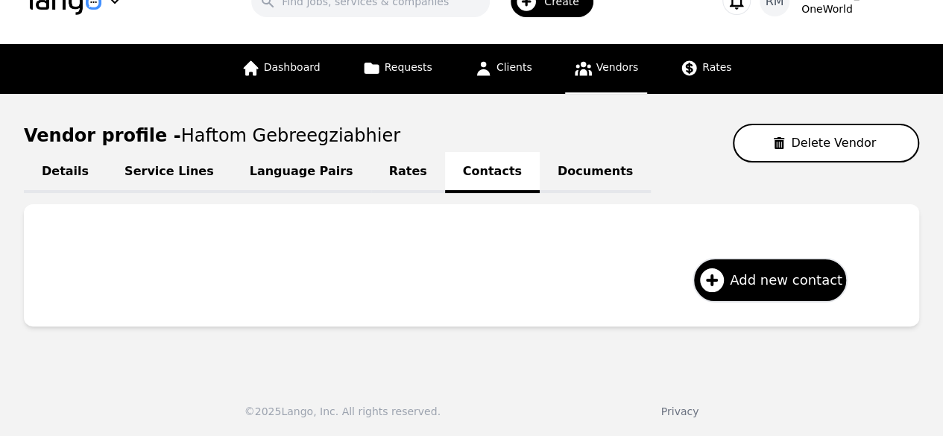
scroll to position [75, 0]
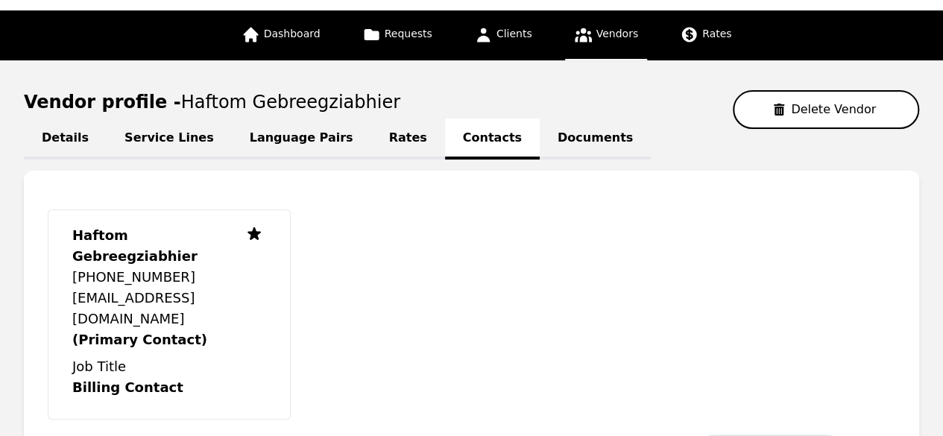
click at [879, 145] on div "Details Service Lines Language Pairs Rates Contacts Documents" at bounding box center [471, 138] width 895 height 18
